Goal: Information Seeking & Learning: Learn about a topic

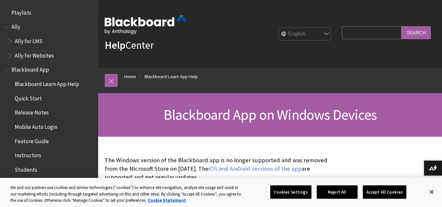
drag, startPoint x: 199, startPoint y: 28, endPoint x: 235, endPoint y: 149, distance: 126.3
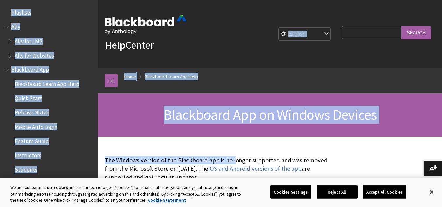
click at [290, 11] on div "Help Center English عربية Català Cymraeg Deutsch Español Suomi Français עברית I…" at bounding box center [270, 34] width 344 height 68
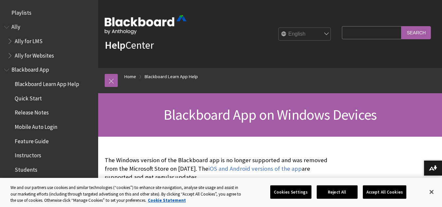
click at [343, 24] on fieldset "Search Query Search" at bounding box center [386, 34] width 97 height 20
click at [346, 30] on input "Search Query" at bounding box center [372, 32] width 60 height 13
type input "[GEOGRAPHIC_DATA]"
click at [415, 30] on input "Search" at bounding box center [415, 32] width 29 height 13
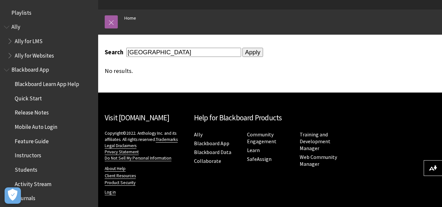
scroll to position [64, 0]
